Goal: Transaction & Acquisition: Purchase product/service

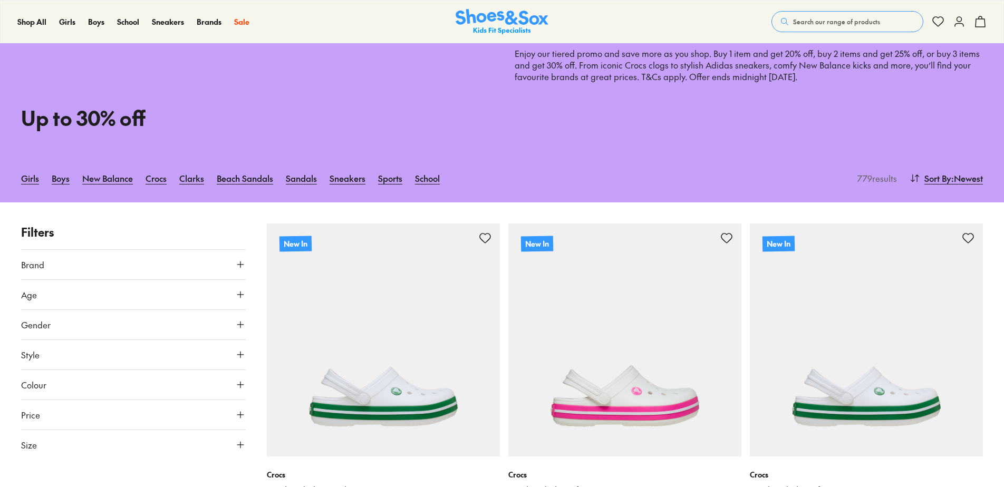
scroll to position [105, 0]
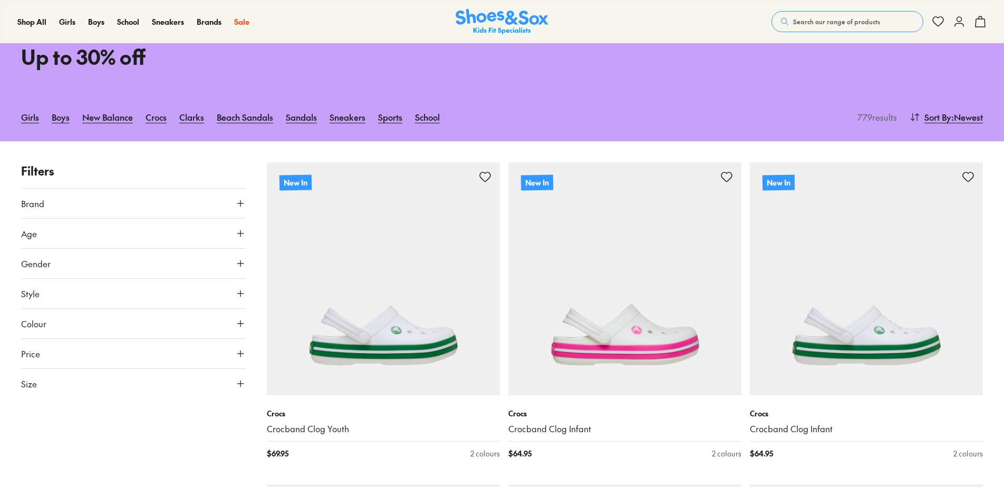
click at [239, 196] on button "Brand" at bounding box center [133, 204] width 225 height 30
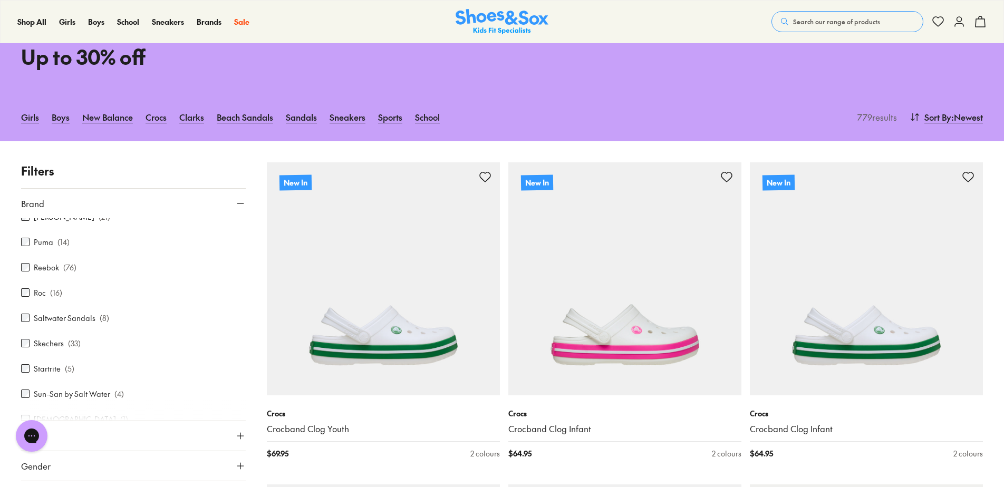
scroll to position [380, 0]
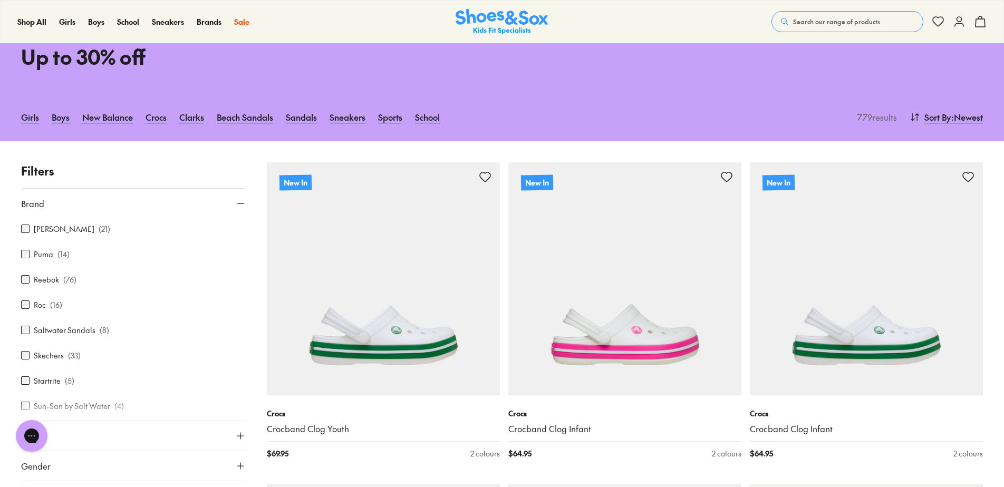
click at [59, 327] on label "Saltwater Sandals" at bounding box center [65, 330] width 62 height 11
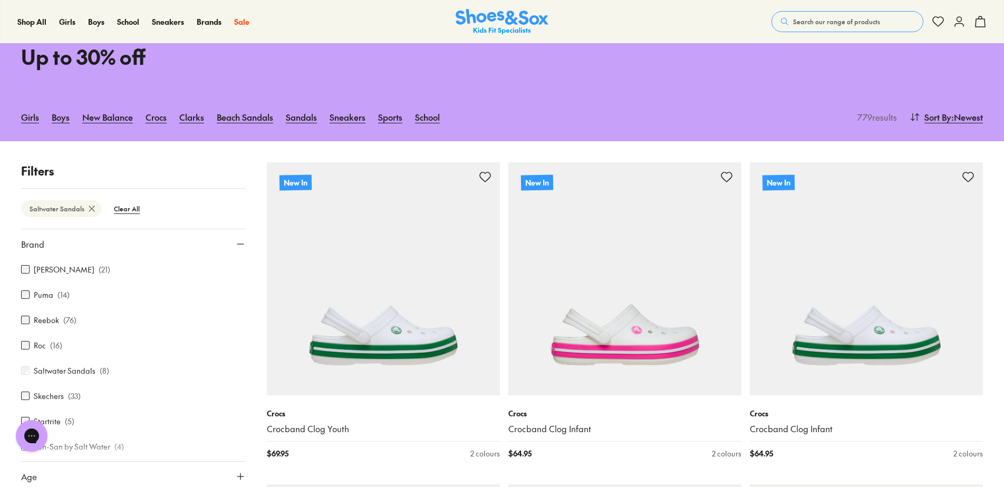
scroll to position [194, 0]
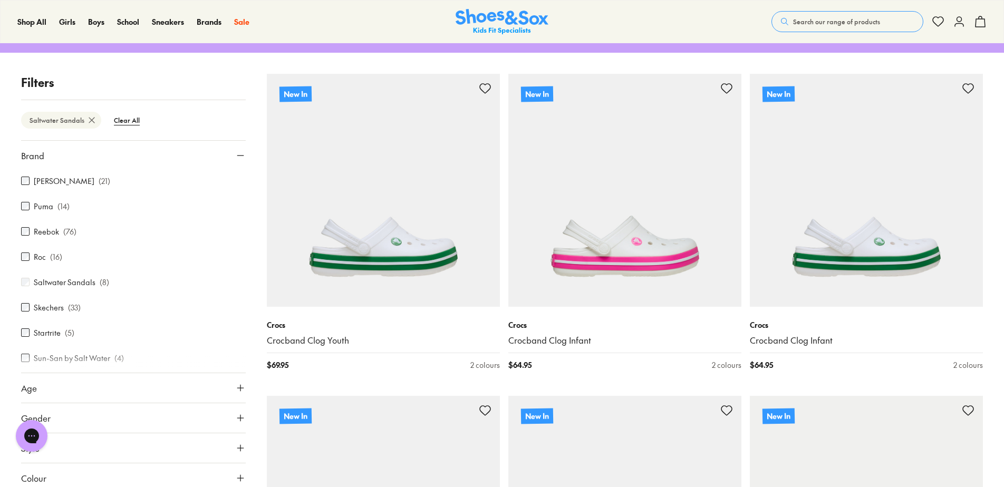
type input "***"
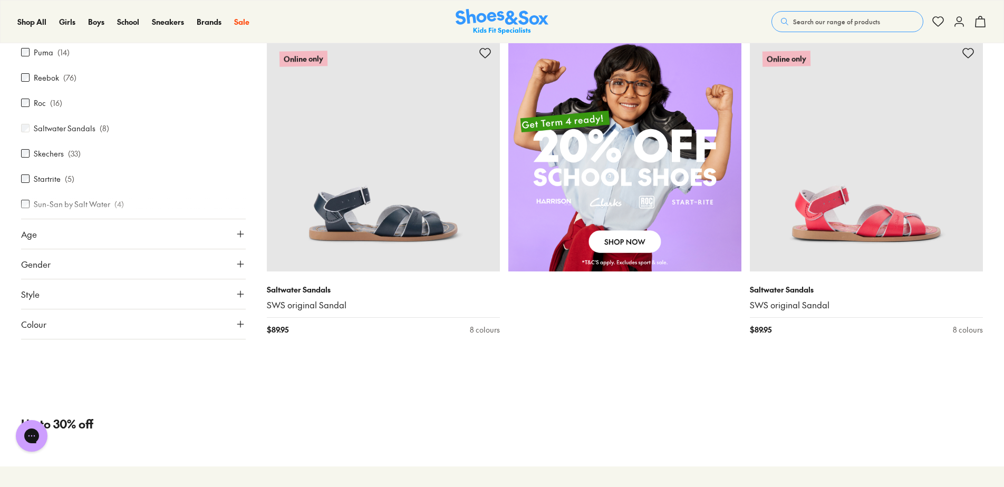
scroll to position [879, 0]
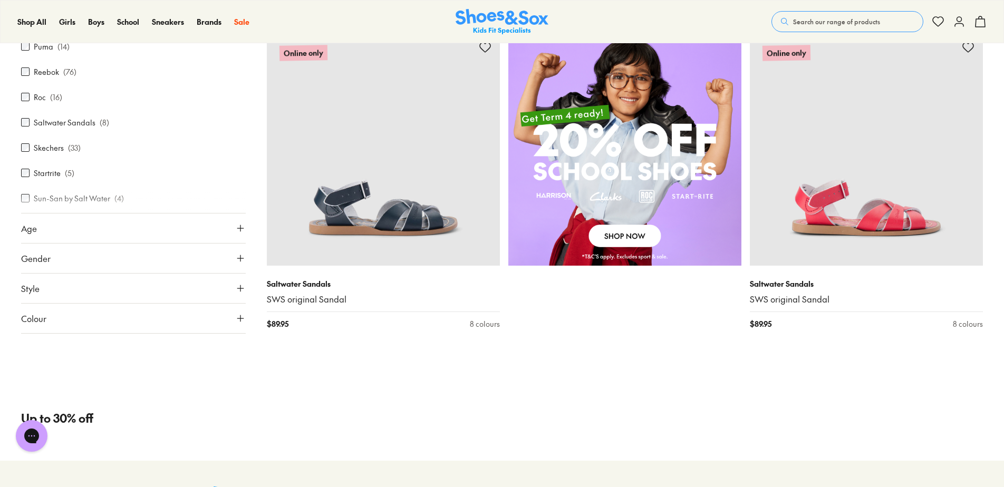
click at [624, 239] on img at bounding box center [624, 149] width 233 height 233
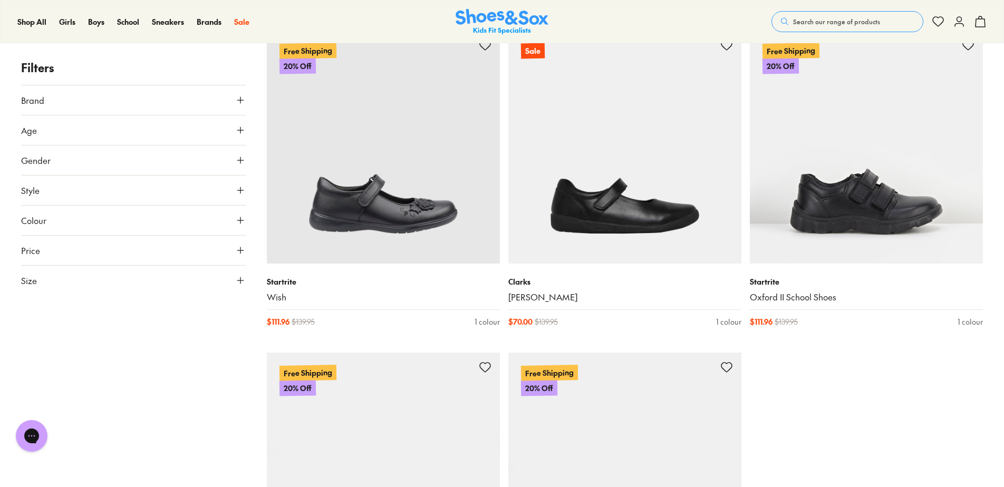
scroll to position [3322, 0]
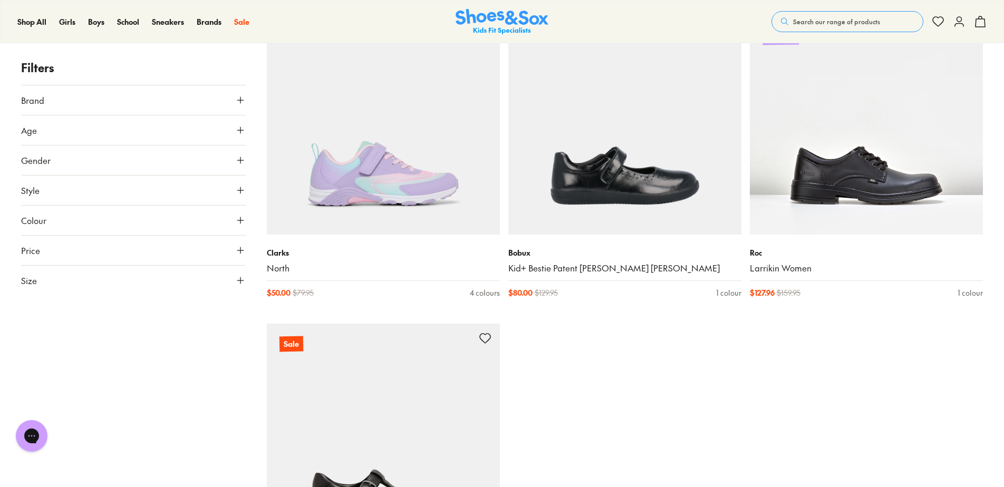
scroll to position [6802, 0]
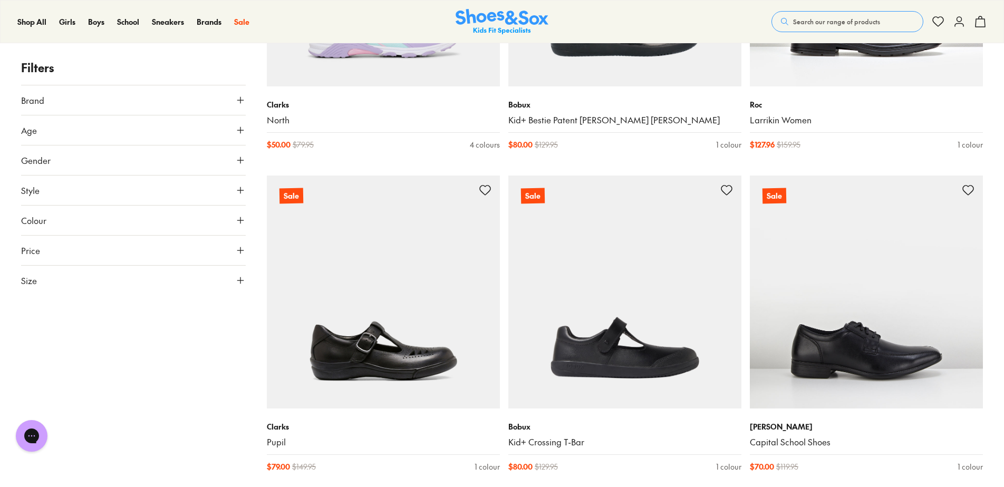
type input "***"
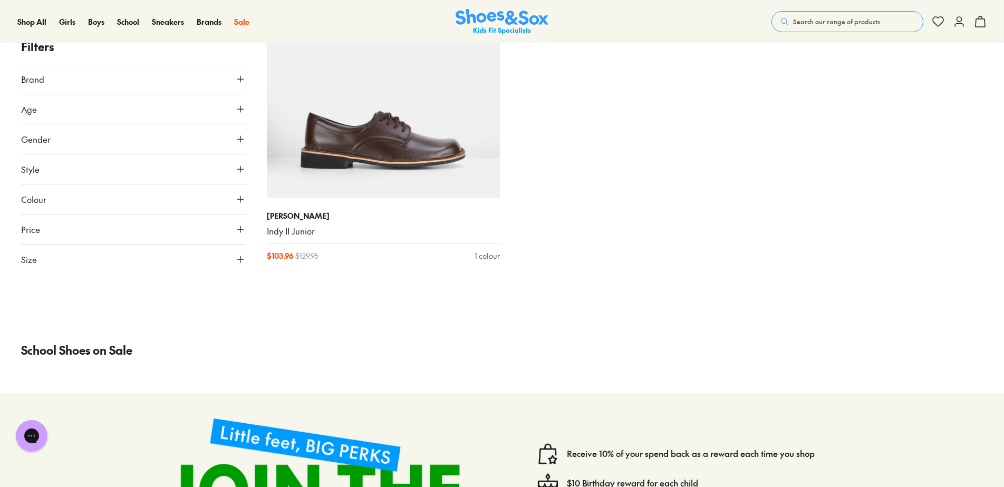
scroll to position [7666, 0]
